Goal: Complete application form

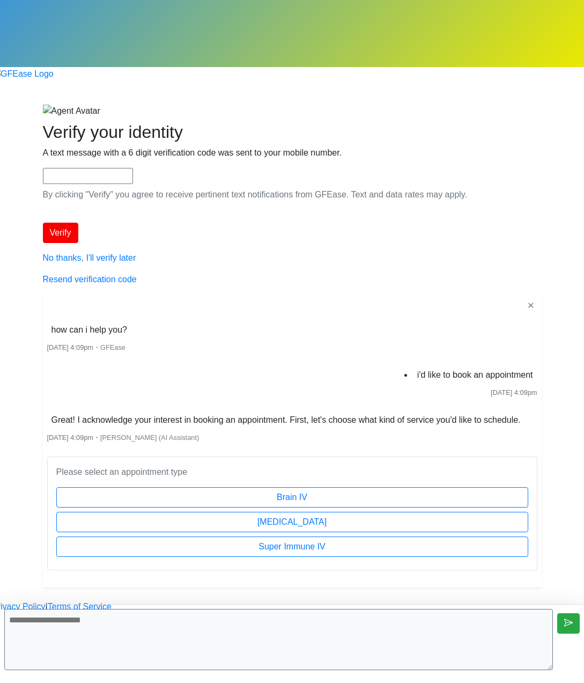
click at [359, 542] on div "Begin your FREE virtual smile assessment! Where should we email your consultati…" at bounding box center [292, 345] width 515 height 483
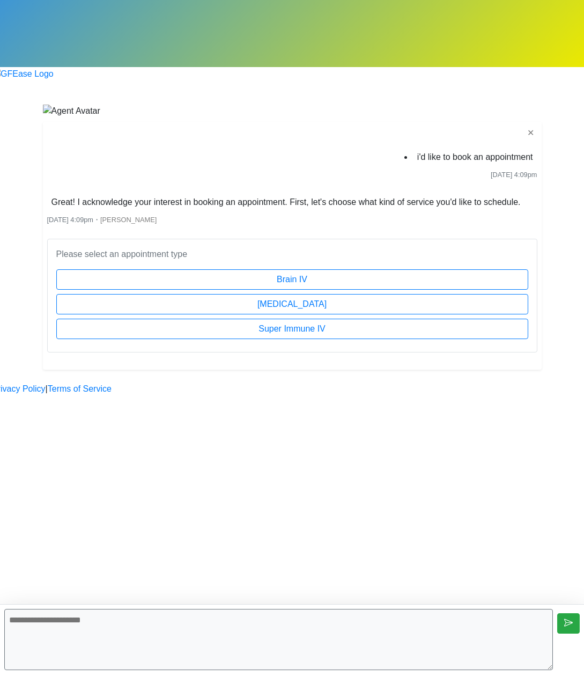
click at [475, 278] on body "Begin your FREE virtual smile assessment! ✕ i'd like to book an appointment [DA…" at bounding box center [292, 197] width 584 height 395
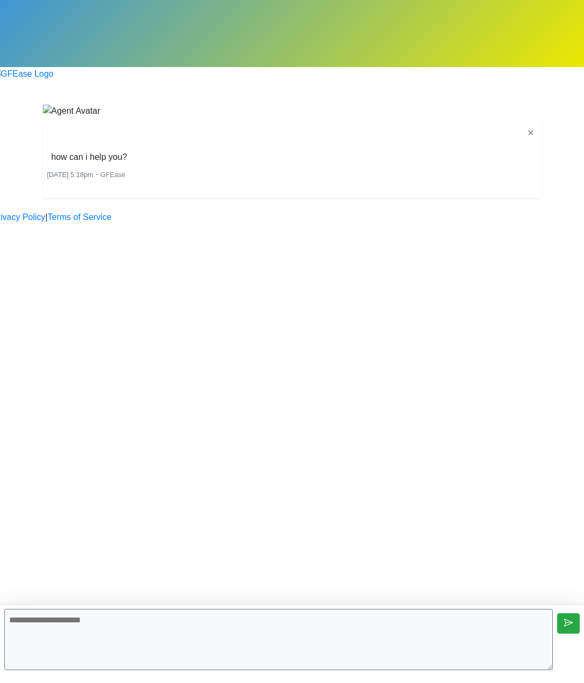
click at [324, 634] on textarea at bounding box center [278, 639] width 549 height 61
type textarea "**********"
